Goal: Information Seeking & Learning: Find specific fact

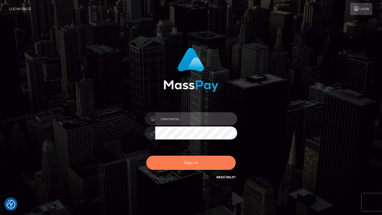
type input "vlad"
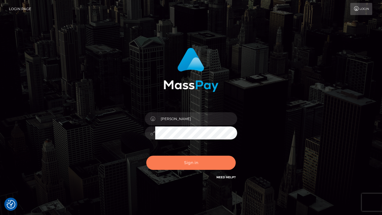
click at [185, 162] on button "Sign in" at bounding box center [191, 162] width 90 height 14
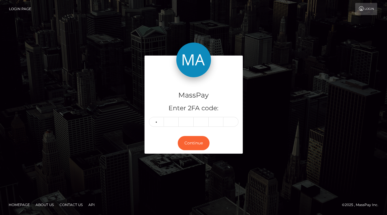
type input "0"
type input "2"
type input "4"
type input "6"
type input "4"
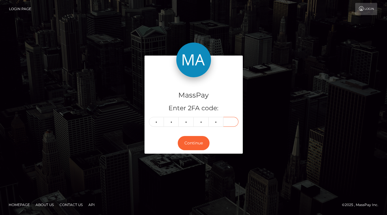
type input "1"
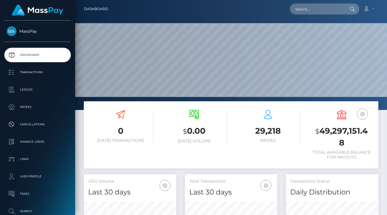
scroll to position [103, 92]
drag, startPoint x: 311, startPoint y: 11, endPoint x: 319, endPoint y: 13, distance: 8.7
click at [311, 11] on input "text" at bounding box center [317, 8] width 54 height 11
paste input "9d12b363-9aa3-11f0-bd85-0694aced620b"
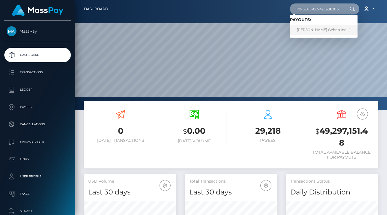
type input "9d12b363-9aa3-11f0-bd85-0694aced620b"
click at [322, 30] on link "MAREO-JOHN NEL (Whop Inc - )" at bounding box center [324, 30] width 68 height 11
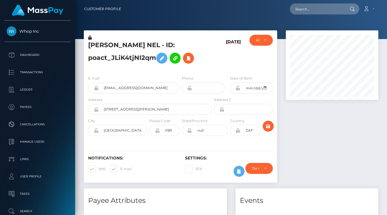
scroll to position [69, 92]
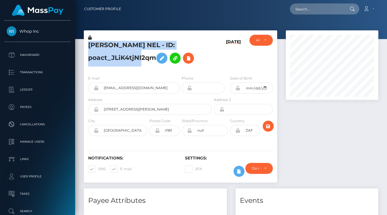
drag, startPoint x: 154, startPoint y: 58, endPoint x: 87, endPoint y: 48, distance: 68.4
click at [87, 48] on div "MAREO-JOHN NEL - ID: poact_JLiK4tjNI2qm" at bounding box center [148, 53] width 129 height 36
copy h5 "MAREO-JOHN NEL - ID: poact_JLiK4tjNI2qm"
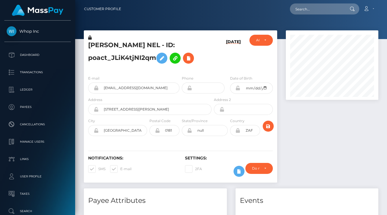
click at [318, 21] on div at bounding box center [231, 19] width 312 height 39
click at [305, 4] on input "text" at bounding box center [317, 8] width 54 height 11
paste input "c7e1ec48-9bca-11f0-bd85-0694aced620b"
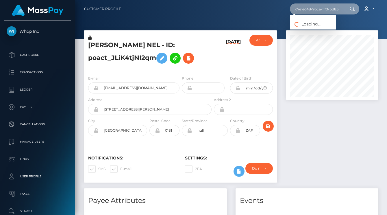
scroll to position [0, 28]
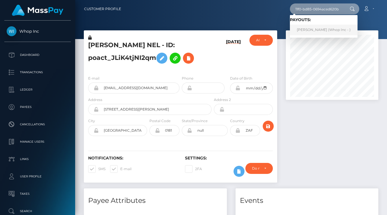
type input "c7e1ec48-9bca-11f0-bd85-0694aced620b"
click at [305, 31] on link "TOM LIBA (Whop Inc - )" at bounding box center [324, 30] width 68 height 11
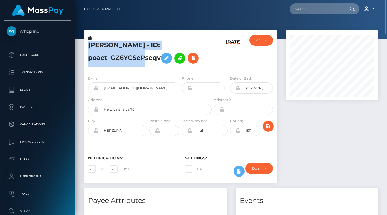
drag, startPoint x: 160, startPoint y: 58, endPoint x: 87, endPoint y: 49, distance: 73.1
click at [87, 49] on div "TOM LIBA - ID: poact_GZ6YCSePseqv" at bounding box center [148, 53] width 129 height 36
copy h5 "TOM LIBA - ID: poact_GZ6YCSePseqv"
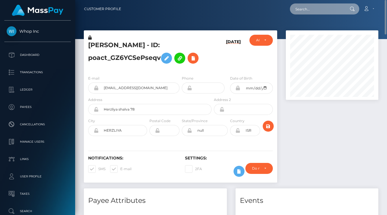
click at [315, 7] on input "text" at bounding box center [317, 8] width 54 height 11
paste input "a29b-11f0-bd75-060e06e9f077"
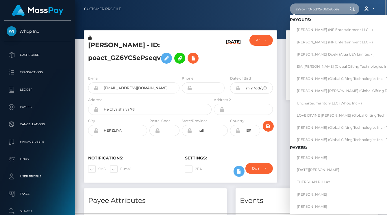
click at [319, 10] on input "a29b-11f0-bd75-060e06e9f077" at bounding box center [317, 8] width 54 height 11
click at [320, 10] on input "a29b-11f0-bd75-060e06e9f077" at bounding box center [317, 8] width 54 height 11
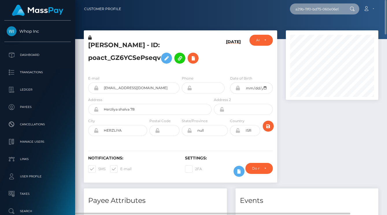
click at [320, 10] on input "a29b-11f0-bd75-060e06e9f077" at bounding box center [317, 8] width 54 height 11
paste input "9137054368"
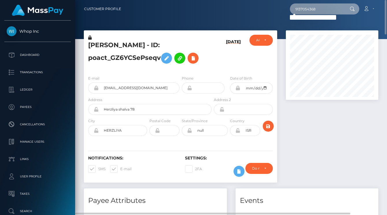
drag, startPoint x: 329, startPoint y: 10, endPoint x: 271, endPoint y: 10, distance: 58.3
click at [271, 10] on div "9137054368 Loading... Loading... Account Edit Profile Logout" at bounding box center [252, 9] width 252 height 12
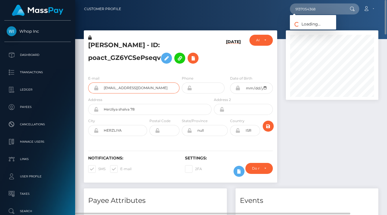
drag, startPoint x: 172, startPoint y: 87, endPoint x: 77, endPoint y: 92, distance: 95.1
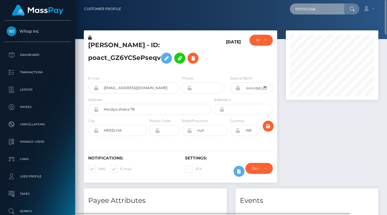
click at [317, 8] on input "9137054368" at bounding box center [317, 8] width 54 height 11
paste input "cursesdoctor+03a6031b11@gmail.com"
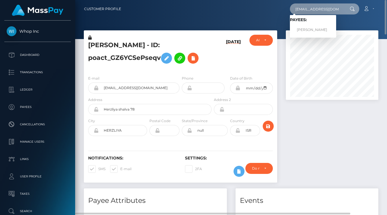
click at [318, 9] on input "cursesdoctor+03a6031b11@gmail.com" at bounding box center [317, 8] width 54 height 11
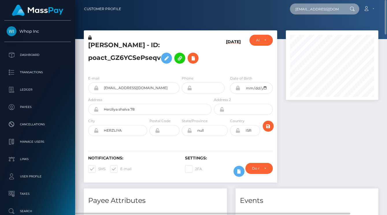
click at [318, 9] on input "cursesdoctor+03a6031b11@gmail.com" at bounding box center [317, 8] width 54 height 11
paste input "poact_JLiK4tjNI2q"
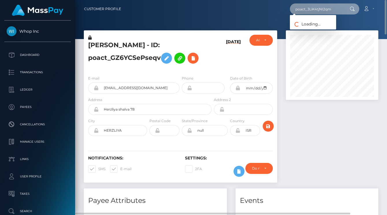
type input "poact_JLiK4tjNI2qm"
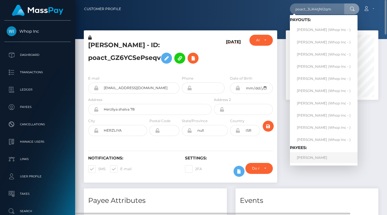
click at [307, 155] on link "MAREO-JOHN NEL" at bounding box center [324, 157] width 68 height 11
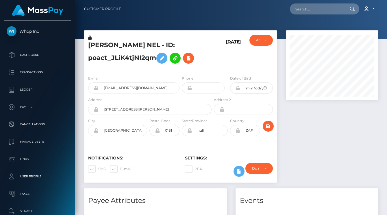
scroll to position [69, 92]
click at [301, 7] on input "text" at bounding box center [317, 8] width 54 height 11
paste input "f566aec4-a37d-11f0-bd75-060e06e9f077"
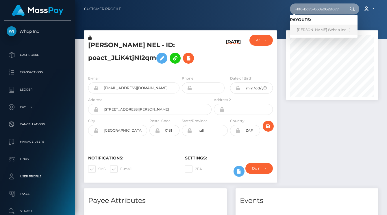
type input "f566aec4-a37d-11f0-bd75-060e06e9f077"
click at [335, 29] on link "[PERSON_NAME] (Whop Inc - )" at bounding box center [324, 30] width 68 height 11
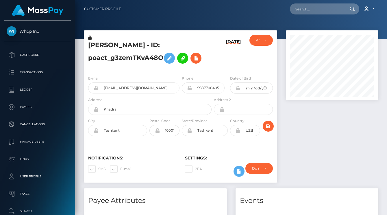
scroll to position [69, 92]
drag, startPoint x: 156, startPoint y: 55, endPoint x: 80, endPoint y: 44, distance: 76.7
click at [80, 44] on div "ASLIDDIN SOHIBOV - ID: poact_g3zemTKvA48O 10/07/25 CLOSED" at bounding box center [180, 109] width 202 height 158
click at [157, 62] on h5 "ASLIDDIN SOHIBOV - ID: poact_g3zemTKvA48O" at bounding box center [148, 54] width 120 height 26
drag, startPoint x: 163, startPoint y: 57, endPoint x: 86, endPoint y: 46, distance: 77.2
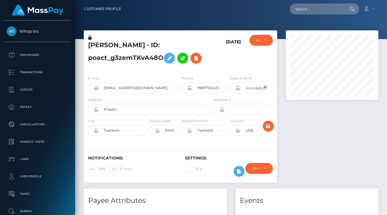
click at [86, 46] on div "ASLIDDIN SOHIBOV - ID: poact_g3zemTKvA48O" at bounding box center [148, 53] width 129 height 36
copy h5 "ASLIDDIN SOHIBOV - ID: poact_g3zemTKvA48O"
click at [150, 64] on h5 "ASLIDDIN SOHIBOV - ID: poact_g3zemTKvA48O" at bounding box center [148, 54] width 120 height 26
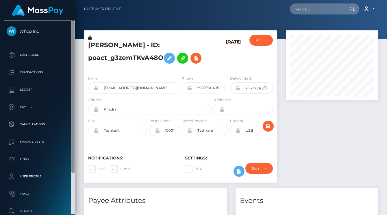
drag, startPoint x: 163, startPoint y: 57, endPoint x: 74, endPoint y: 44, distance: 89.6
click at [74, 44] on div "Whop Inc Dashboard Transactions Ledger Payees" at bounding box center [193, 107] width 387 height 215
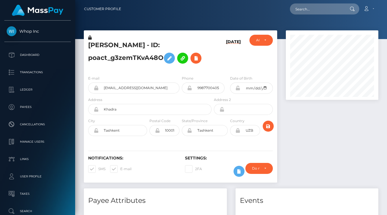
copy div "Customer Profile Loading... Loading... Account Edit Profile Logout ASLIDDIN SOH…"
click at [127, 91] on input "asliddinsohibov1@gmail.com" at bounding box center [138, 87] width 81 height 11
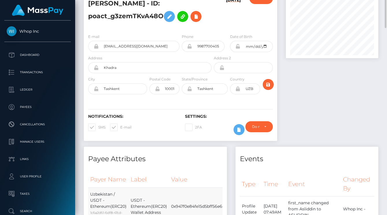
scroll to position [0, 0]
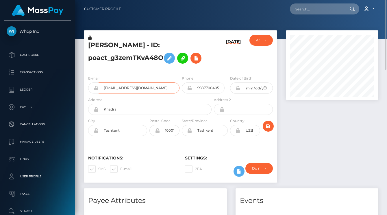
click at [150, 88] on input "asliddinsohibov1@gmail.com" at bounding box center [138, 87] width 81 height 11
drag, startPoint x: 160, startPoint y: 87, endPoint x: 100, endPoint y: 90, distance: 59.8
click at [100, 90] on input "asliddinsohibov1@gmail.com" at bounding box center [138, 87] width 81 height 11
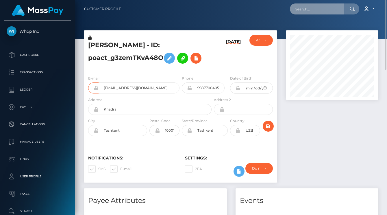
click at [301, 10] on input "text" at bounding box center [317, 8] width 54 height 11
paste input "poact_GZ6YCSePseqv"
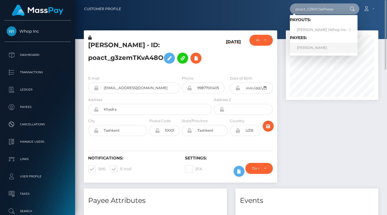
type input "poact_GZ6YCSePseqv"
click at [316, 49] on link "TOM LIBA" at bounding box center [324, 47] width 68 height 11
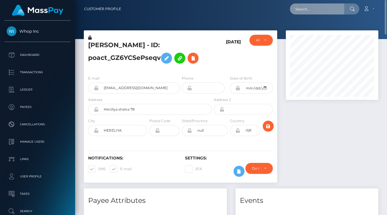
click at [304, 5] on input "text" at bounding box center [317, 8] width 54 height 11
paste input "poact_JLiK4tjNI2qm"
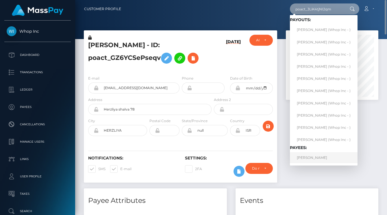
type input "poact_JLiK4tjNI2qm"
click at [324, 157] on link "MAREO-JOHN NEL" at bounding box center [324, 157] width 68 height 11
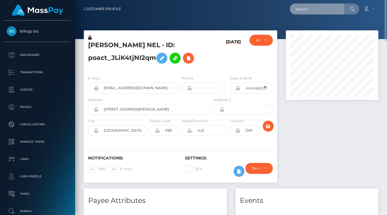
click at [313, 11] on input "text" at bounding box center [317, 8] width 54 height 11
paste input "94682db6-a35a-11f0-bd75-060e06e9f077"
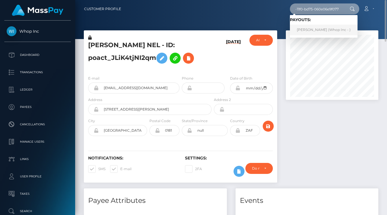
type input "94682db6-a35a-11f0-bd75-060e06e9f077"
click at [324, 30] on link "[PERSON_NAME] (Whop Inc - )" at bounding box center [324, 30] width 68 height 11
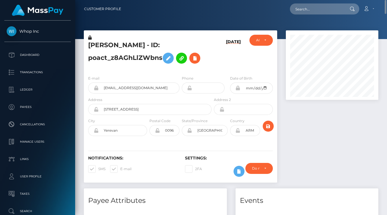
drag, startPoint x: 161, startPoint y: 58, endPoint x: 86, endPoint y: 42, distance: 76.9
click at [86, 42] on div "MIKAYEL SARGSYAN - ID: poact_z8AGhLlZWbns" at bounding box center [148, 53] width 129 height 36
copy h5 "MIKAYEL SARGSYAN - ID: poact_z8AGhLlZWbns"
click at [146, 84] on input "sargsyanmic+2336e1c456@gmail.com" at bounding box center [138, 87] width 81 height 11
click at [141, 87] on input "sargsyanmic+2336e1c456@gmail.com" at bounding box center [138, 87] width 81 height 11
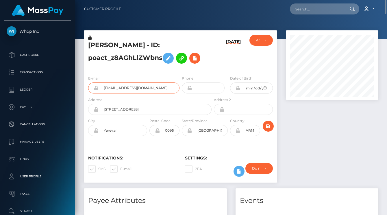
click at [141, 87] on input "sargsyanmic+2336e1c456@gmail.com" at bounding box center [138, 87] width 81 height 11
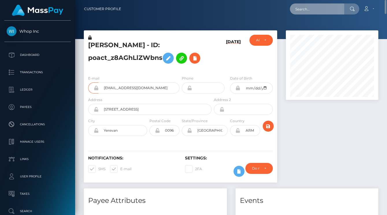
click at [316, 5] on input "text" at bounding box center [317, 8] width 54 height 11
paste input "fb141e6b-9d7d-11f0-bd85-0694aced620b"
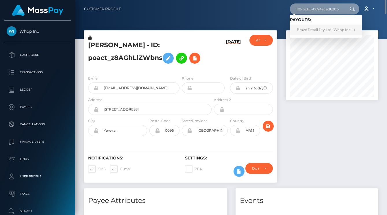
type input "fb141e6b-9d7d-11f0-bd85-0694aced620b"
click at [333, 32] on link "Brave Detail Pty Ltd (Whop Inc - )" at bounding box center [326, 30] width 72 height 11
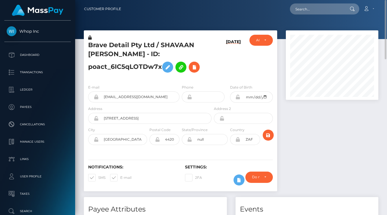
click at [158, 54] on h5 "Brave Detail Pty Ltd / SHAVAAN [PERSON_NAME] - ID: poact_6IC5qLOTDw7x" at bounding box center [148, 58] width 120 height 35
drag, startPoint x: 161, startPoint y: 64, endPoint x: 83, endPoint y: 49, distance: 79.6
click at [83, 49] on div "Brave Detail Pty Ltd / SHAVAAN [PERSON_NAME] - ID: poact_6IC5qLOTDw7x [DATE] AC…" at bounding box center [180, 113] width 202 height 166
copy div "Brave Detail Pty Ltd / SHAVAAN [PERSON_NAME] - ID: poact_6IC5qLOTDw7x"
drag, startPoint x: 167, startPoint y: 96, endPoint x: 83, endPoint y: 98, distance: 84.1
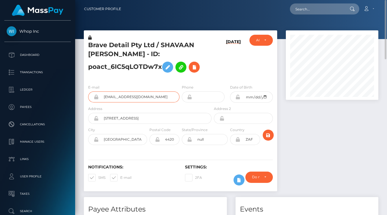
click at [83, 98] on div "Brave Detail Pty Ltd / SHAVAAN [PERSON_NAME] - ID: poact_6IC5qLOTDw7x [DATE] AC…" at bounding box center [180, 113] width 202 height 166
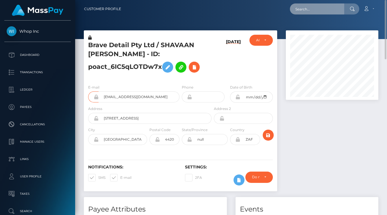
click at [312, 8] on input "text" at bounding box center [317, 8] width 54 height 11
paste input "37ee130c-9d8b-11f0-bd85-0694aced620b"
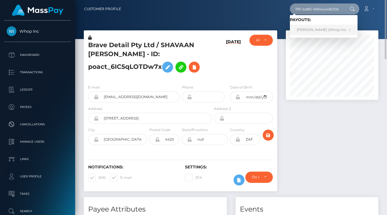
type input "37ee130c-9d8b-11f0-bd85-0694aced620b"
click at [325, 29] on link "[PERSON_NAME] (Whop Inc - )" at bounding box center [324, 30] width 68 height 11
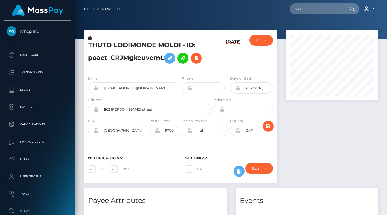
scroll to position [69, 92]
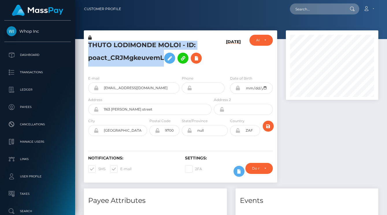
drag, startPoint x: 164, startPoint y: 58, endPoint x: 89, endPoint y: 48, distance: 75.7
click at [89, 48] on h5 "THUTO LODIMONDE MOLOI - ID: poact_CRJMgkeuvemL" at bounding box center [148, 54] width 120 height 26
copy h5 "THUTO LODIMONDE MOLOI - ID: poact_CRJMgkeuvemL"
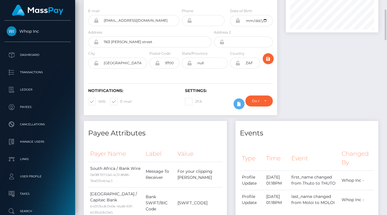
scroll to position [0, 0]
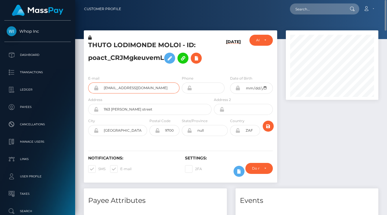
drag, startPoint x: 156, startPoint y: 85, endPoint x: 98, endPoint y: 85, distance: 58.3
click at [98, 85] on div "thutomoloi93+92d2465485@gmail.com" at bounding box center [133, 87] width 91 height 11
click at [111, 85] on input "thutomoloi93+92d2465485@gmail.com" at bounding box center [138, 87] width 81 height 11
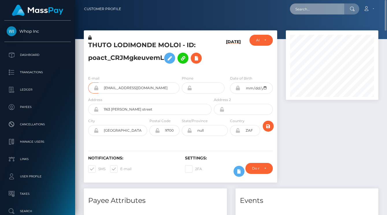
click at [306, 12] on input "text" at bounding box center [317, 8] width 54 height 11
paste input "73f46445-9e30-11f0-bd85-0694aced620b"
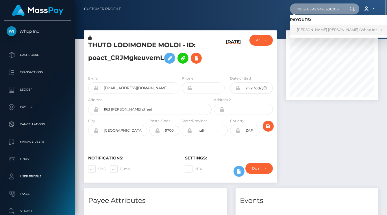
type input "73f46445-9e30-11f0-bd85-0694aced620b"
click at [323, 32] on link "ROYNE GITAU THUO (Whop Inc - )" at bounding box center [339, 30] width 99 height 11
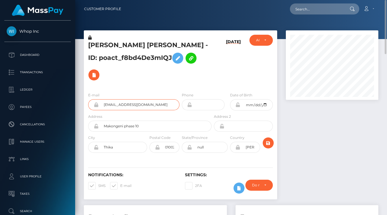
drag, startPoint x: 152, startPoint y: 89, endPoint x: 84, endPoint y: 89, distance: 68.2
click at [84, 92] on div "E-mail royneblvk@gmail.com" at bounding box center [132, 102] width 97 height 21
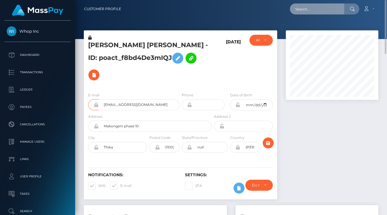
click at [330, 13] on input "text" at bounding box center [317, 8] width 54 height 11
paste input "a0c6-11f0-93b3-026f69db09b1"
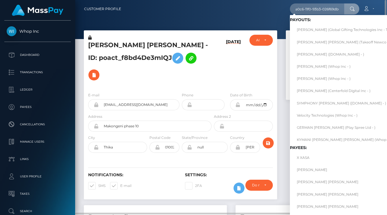
click at [321, 2] on nav "Customer Profile a0c6-11f0-93b3-026f69db09b1 Loading... Loading... Payouts: THO…" at bounding box center [231, 9] width 312 height 18
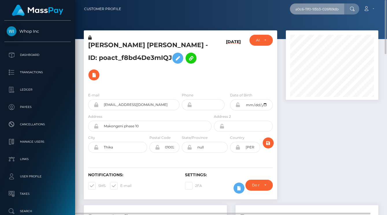
click at [324, 5] on input "a0c6-11f0-93b3-026f69db09b1" at bounding box center [317, 8] width 54 height 11
paste input "SHOKHNOZA"
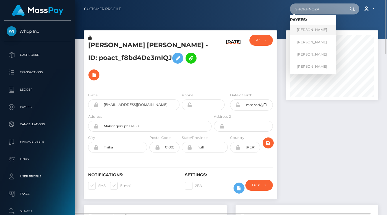
type input "SHOKHNOZA"
click at [321, 29] on link "SHOKHNOZA YARMATOVA" at bounding box center [313, 30] width 46 height 11
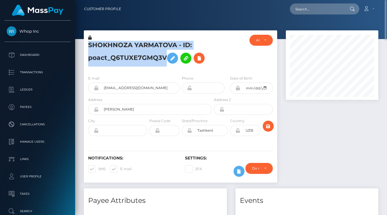
drag, startPoint x: 165, startPoint y: 56, endPoint x: 87, endPoint y: 49, distance: 79.1
click at [87, 49] on div "SHOKHNOZA YARMATOVA - ID: poact_Q6TUXE7GMQ3V" at bounding box center [148, 53] width 129 height 36
copy h5 "SHOKHNOZA YARMATOVA - ID: poact_Q6TUXE7GMQ3V"
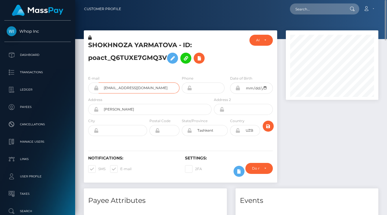
click at [147, 87] on input "[EMAIL_ADDRESS][DOMAIN_NAME]" at bounding box center [138, 87] width 81 height 11
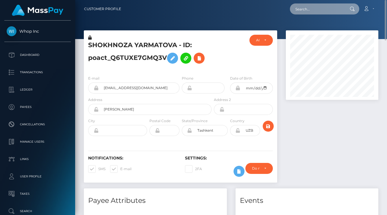
click at [301, 10] on input "text" at bounding box center [317, 8] width 54 height 11
paste input "78c4e348-a217-11f0-bd75-060e06e9f077"
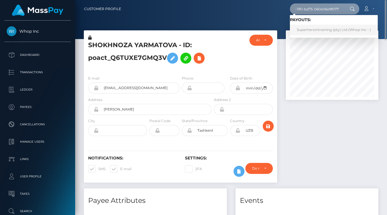
type input "78c4e348-a217-11f0-bd75-060e06e9f077"
click at [321, 34] on link "Superherointraining (pty) Ltd (Whop Inc - )" at bounding box center [334, 30] width 88 height 11
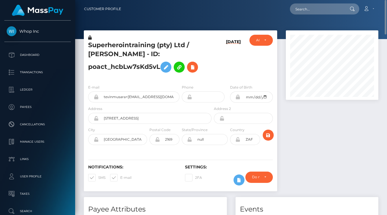
drag, startPoint x: 160, startPoint y: 66, endPoint x: 88, endPoint y: 47, distance: 74.3
click at [88, 47] on h5 "Superherointraining (pty) Ltd / TEVIN NELSON MUSARA - ID: poact_hcbLw7sKd5vL" at bounding box center [148, 58] width 120 height 35
copy h5 "Superherointraining (pty) Ltd / TEVIN NELSON MUSARA - ID: poact_hcbLw7sKd5vL"
click at [155, 94] on input "tevinmusara+05dbaa1acf@icloud.com" at bounding box center [138, 96] width 81 height 11
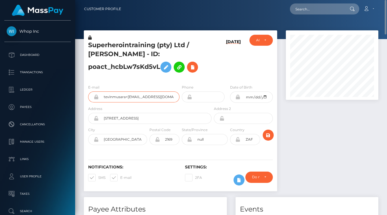
click at [155, 94] on input "tevinmusara+05dbaa1acf@icloud.com" at bounding box center [138, 96] width 81 height 11
